Goal: Task Accomplishment & Management: Manage account settings

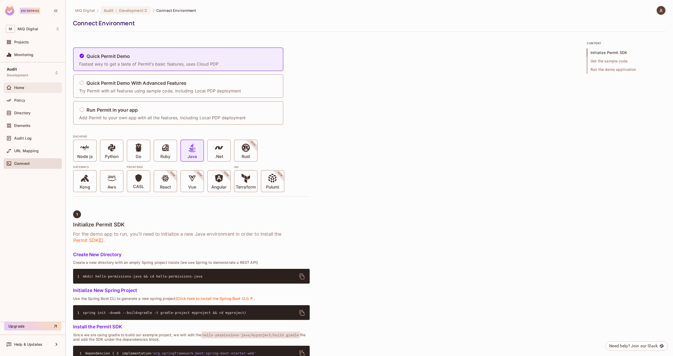
click at [34, 89] on div "Home" at bounding box center [37, 87] width 46 height 4
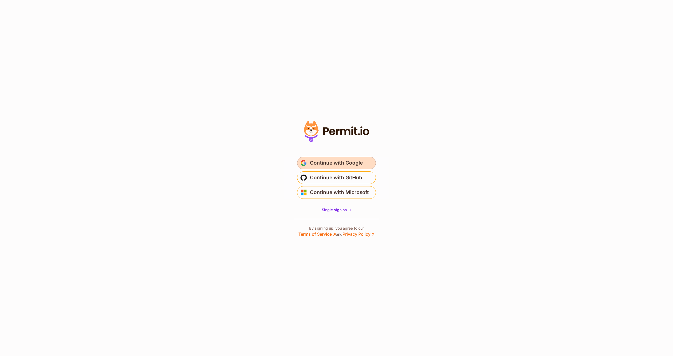
click at [340, 158] on button "Continue with Google" at bounding box center [336, 163] width 79 height 13
click at [537, 47] on section "Or" at bounding box center [336, 178] width 673 height 356
